Goal: Transaction & Acquisition: Purchase product/service

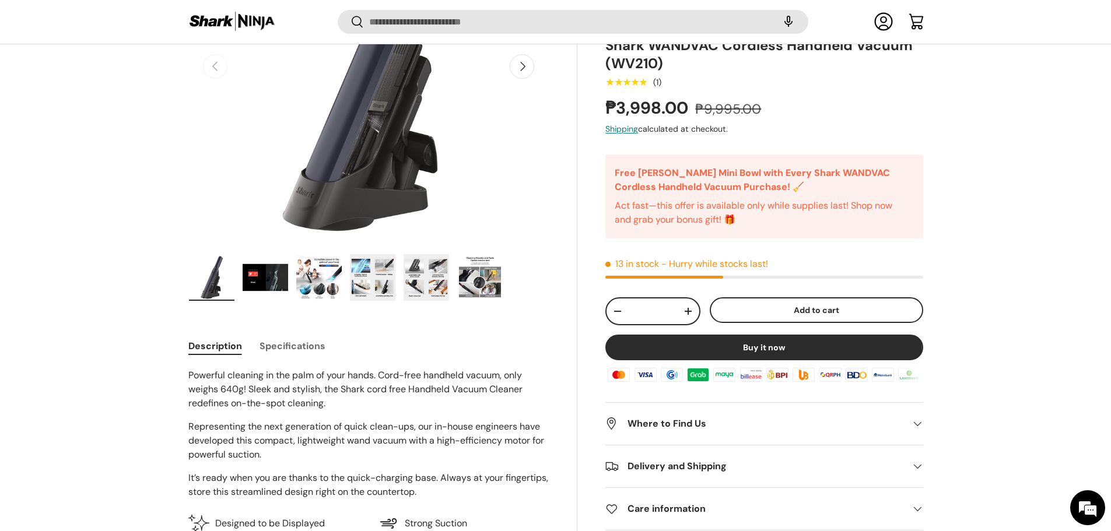
scroll to position [231, 0]
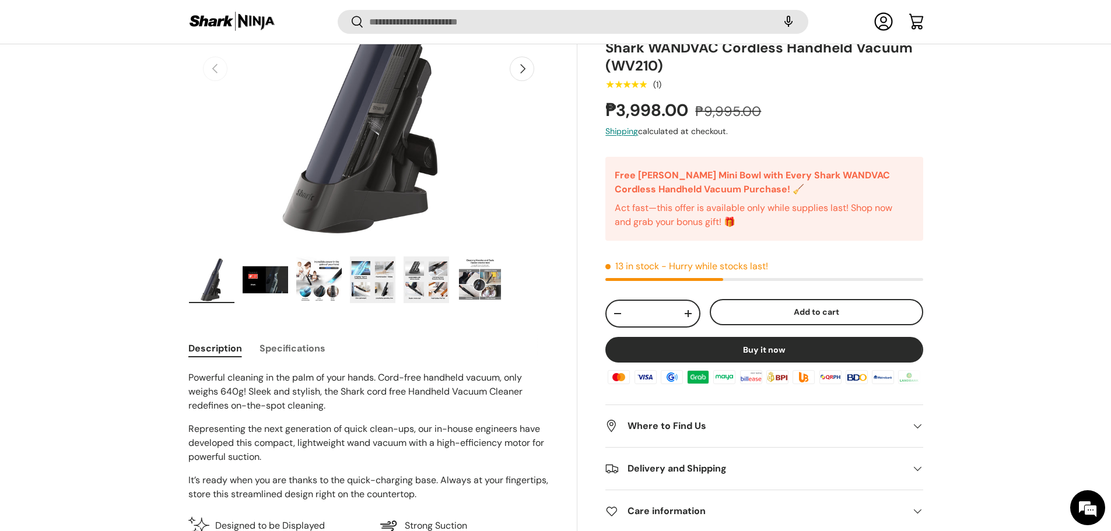
click at [300, 269] on img "Gallery Viewer" at bounding box center [318, 280] width 45 height 47
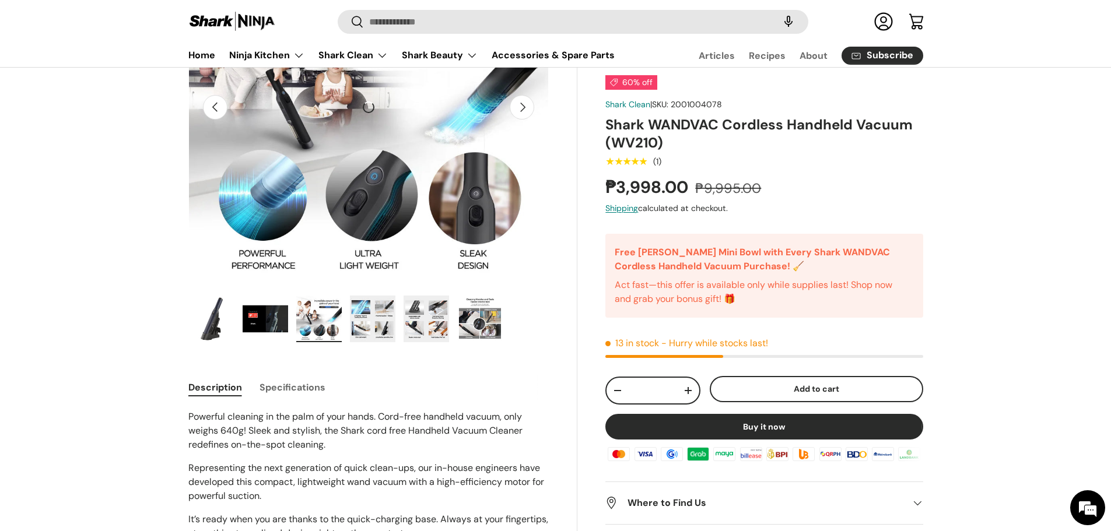
scroll to position [58, 0]
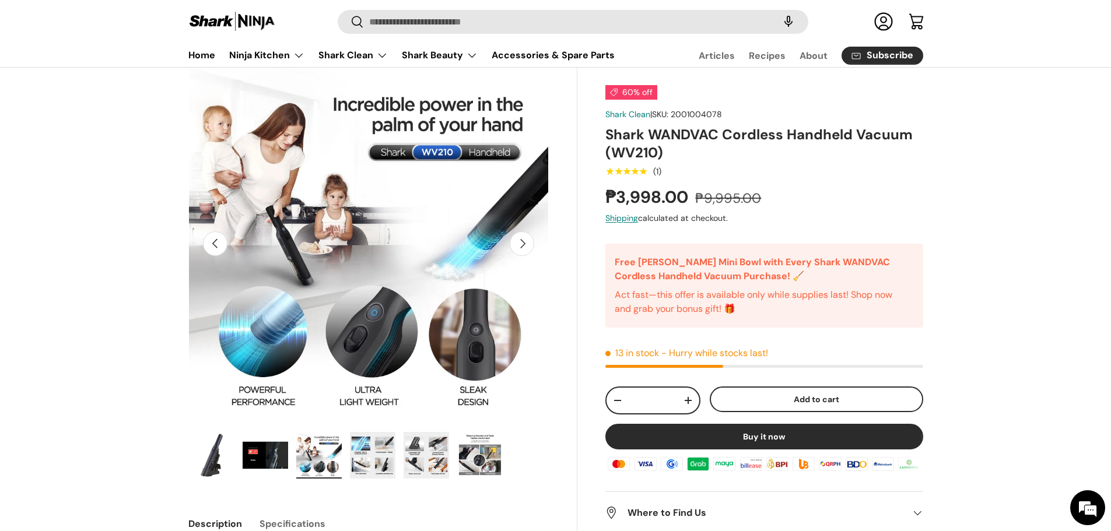
click at [325, 457] on img "Gallery Viewer" at bounding box center [318, 455] width 45 height 47
click at [363, 448] on img "Gallery Viewer" at bounding box center [372, 455] width 45 height 47
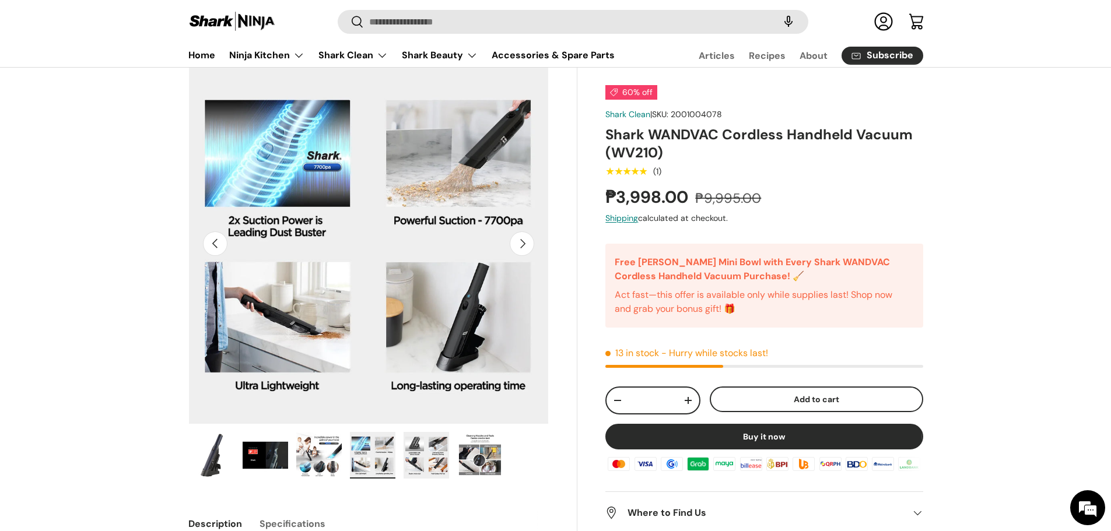
click at [426, 440] on img "Gallery Viewer" at bounding box center [426, 455] width 45 height 47
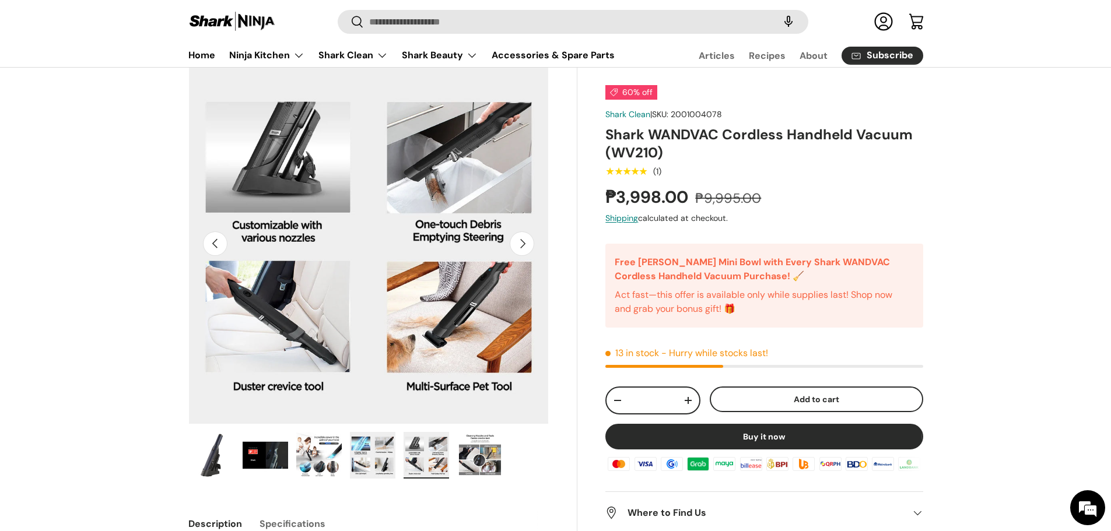
click at [486, 453] on img "Gallery Viewer" at bounding box center [479, 455] width 45 height 47
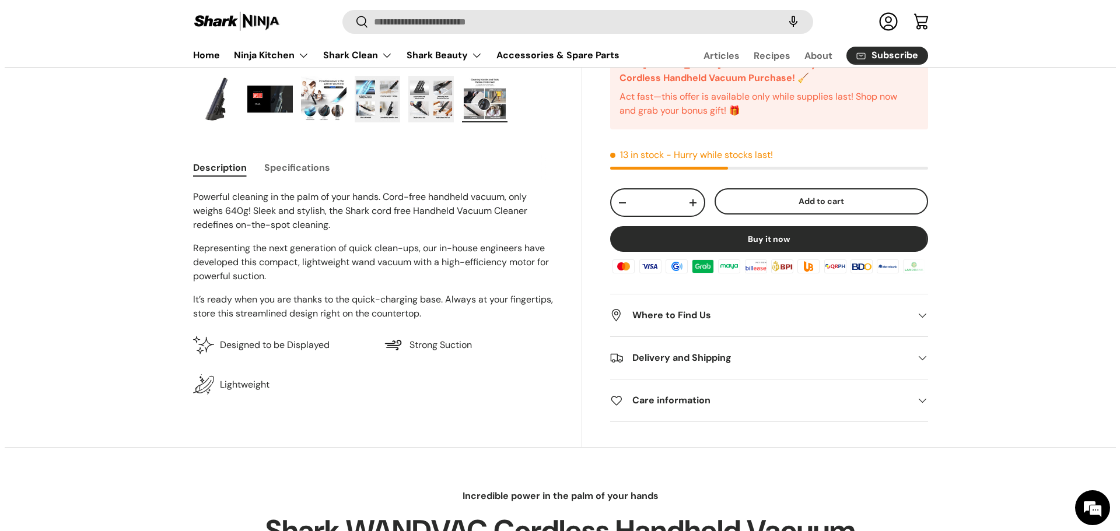
scroll to position [0, 0]
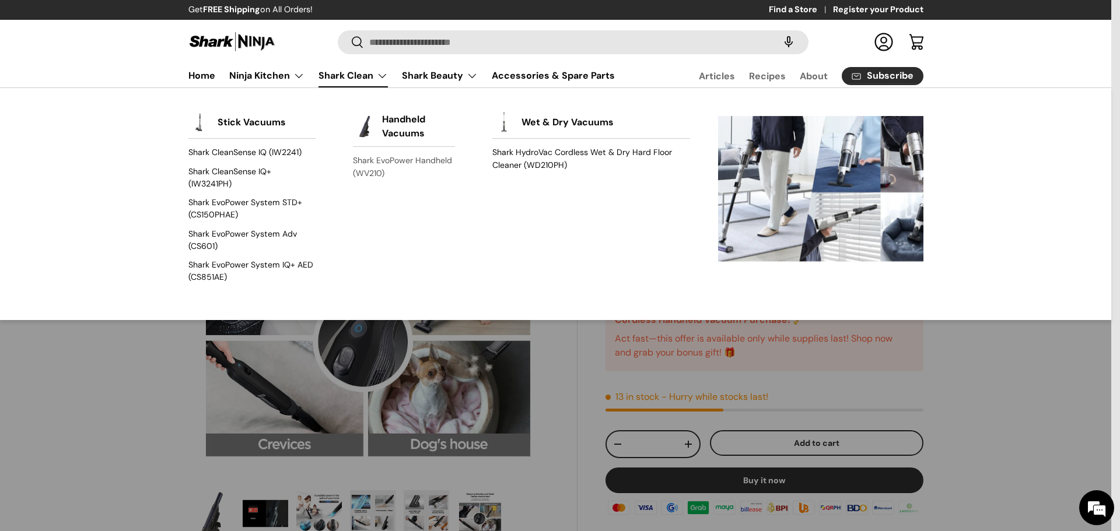
click at [404, 158] on link "Shark EvoPower Handheld (WV210)" at bounding box center [404, 167] width 102 height 31
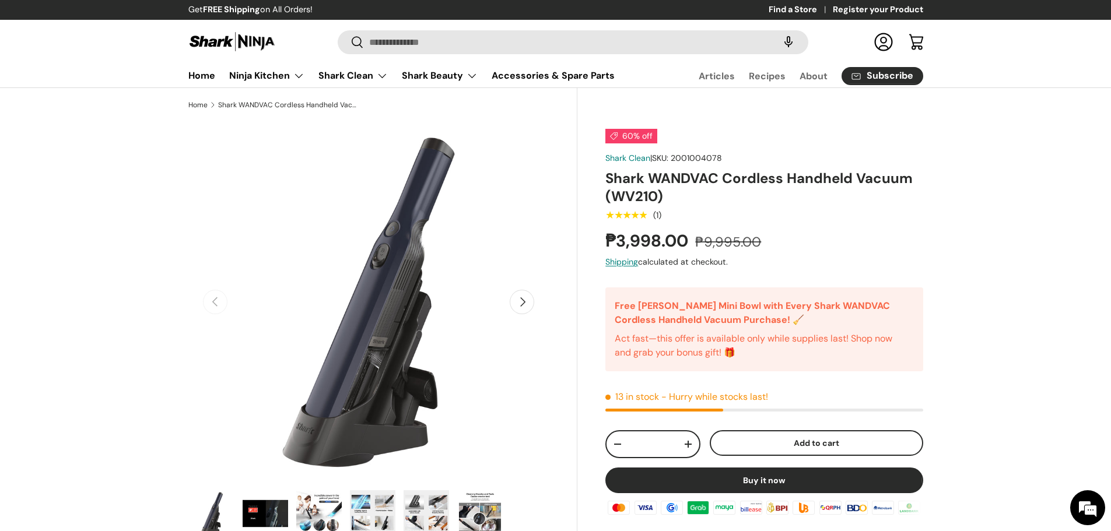
click at [844, 450] on button "Add to cart" at bounding box center [816, 443] width 213 height 26
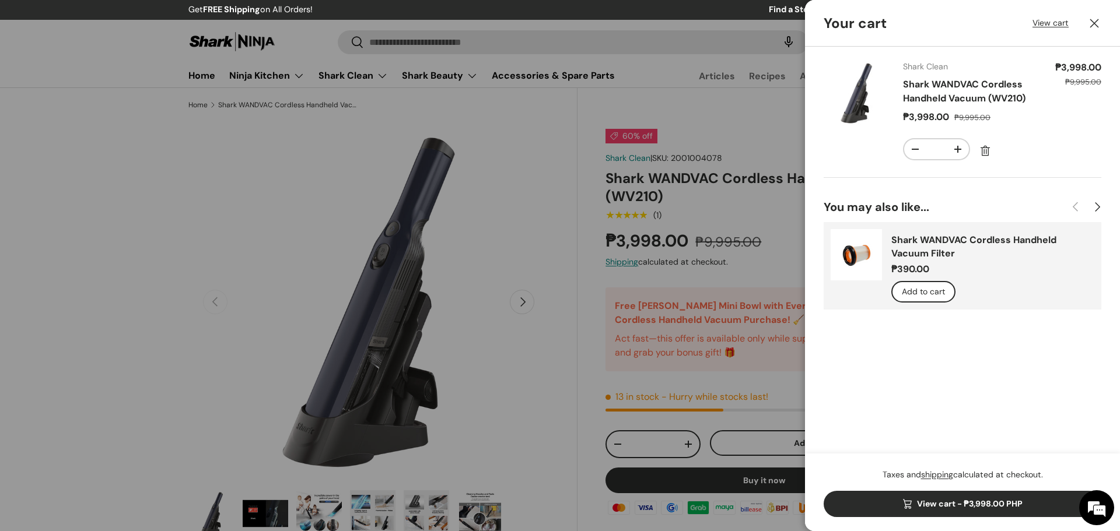
click at [925, 290] on button "Add to cart" at bounding box center [923, 292] width 64 height 22
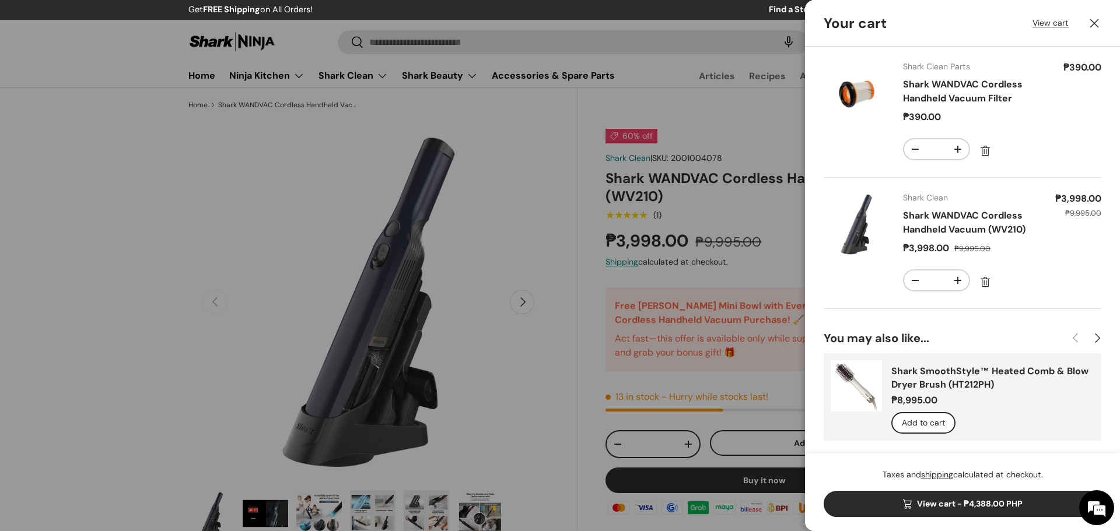
scroll to position [6, 0]
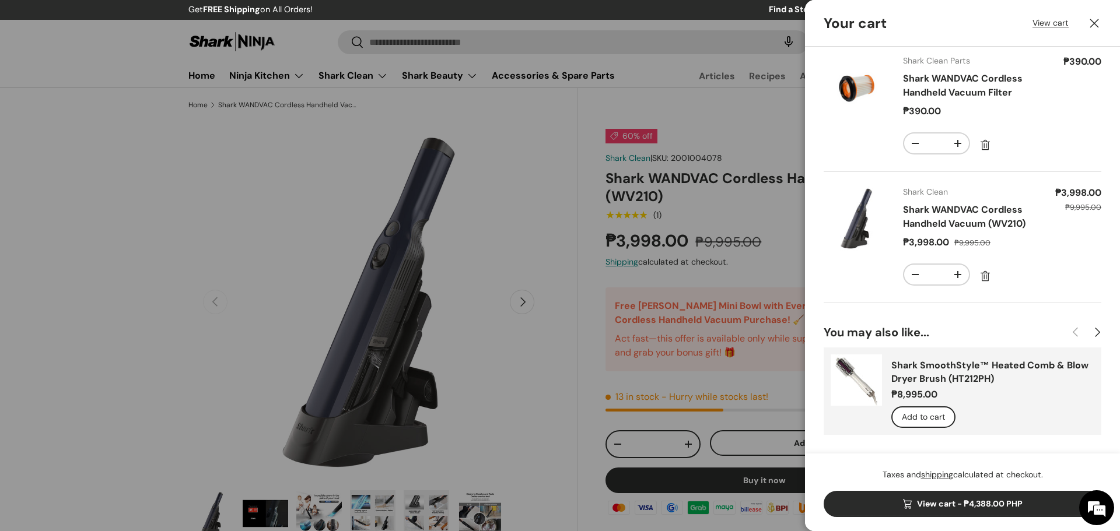
click at [946, 500] on link "View cart - ₱4,388.00 PHP" at bounding box center [962, 504] width 278 height 26
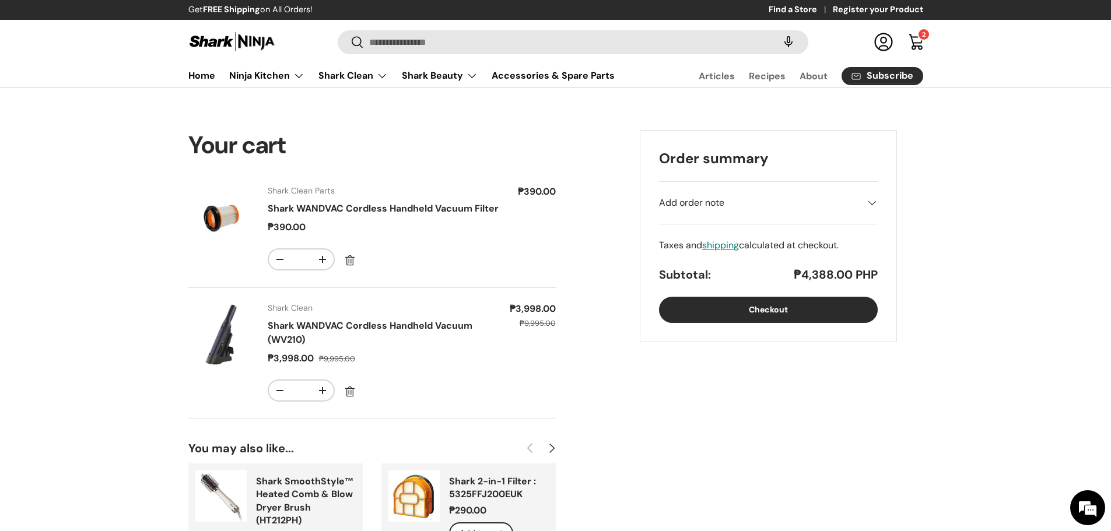
click at [779, 307] on button "Checkout" at bounding box center [768, 310] width 219 height 26
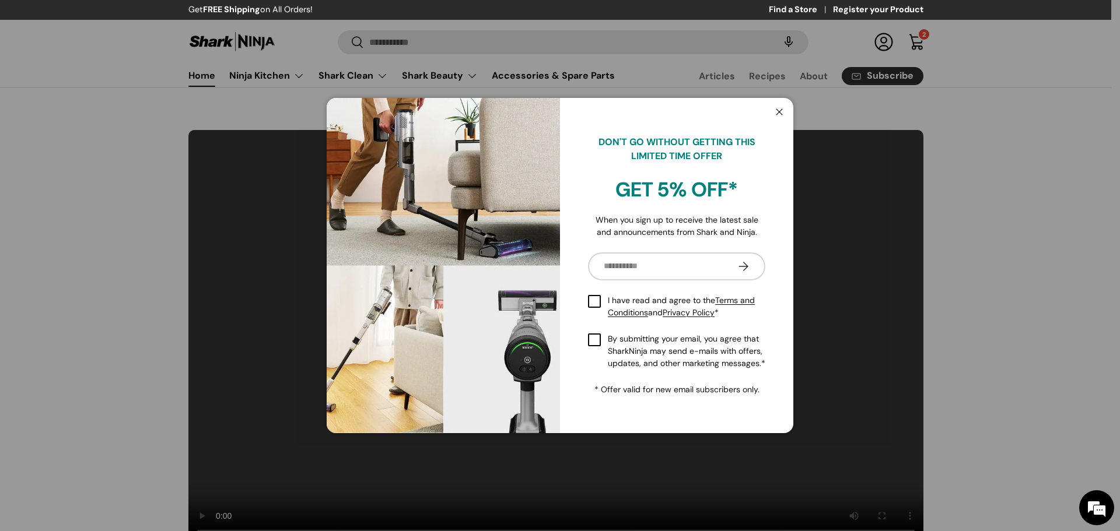
click at [782, 109] on button "Close" at bounding box center [779, 113] width 22 height 24
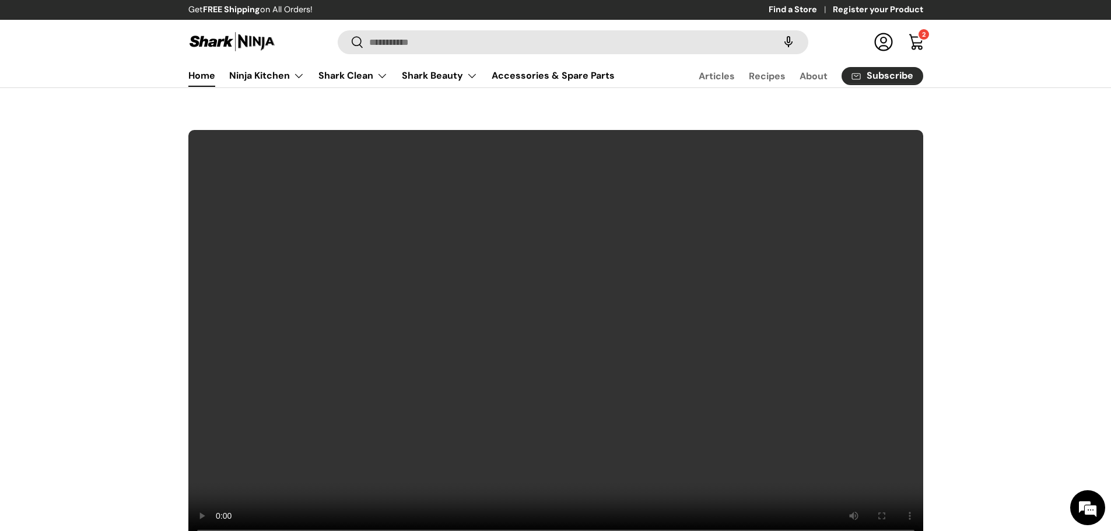
click at [217, 41] on img at bounding box center [231, 41] width 87 height 23
click at [199, 78] on link "Home" at bounding box center [201, 75] width 27 height 23
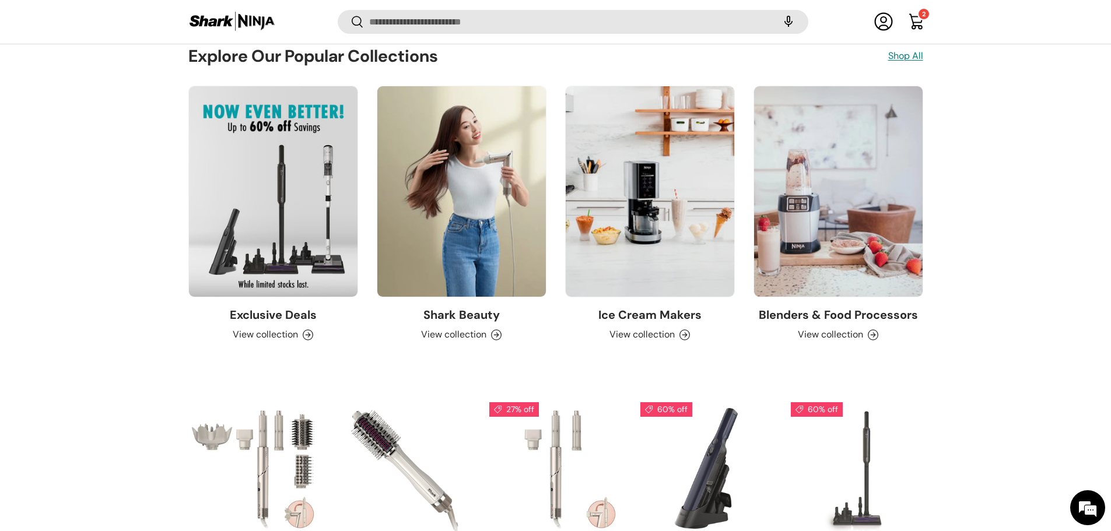
scroll to position [1118, 0]
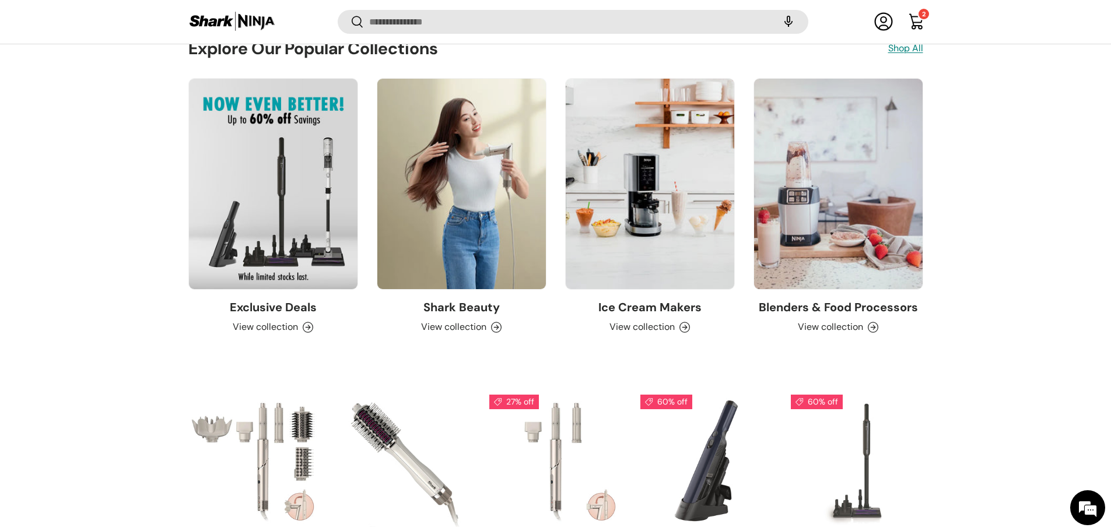
click at [267, 246] on link "Exclusive Deals" at bounding box center [273, 184] width 169 height 211
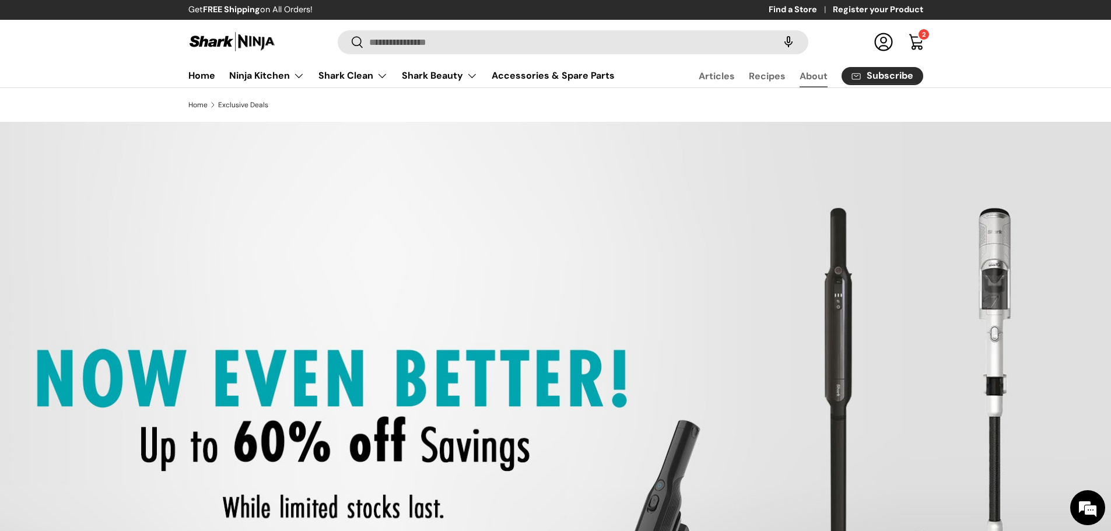
click at [812, 79] on link "About" at bounding box center [814, 76] width 28 height 23
